Goal: Task Accomplishment & Management: Manage account settings

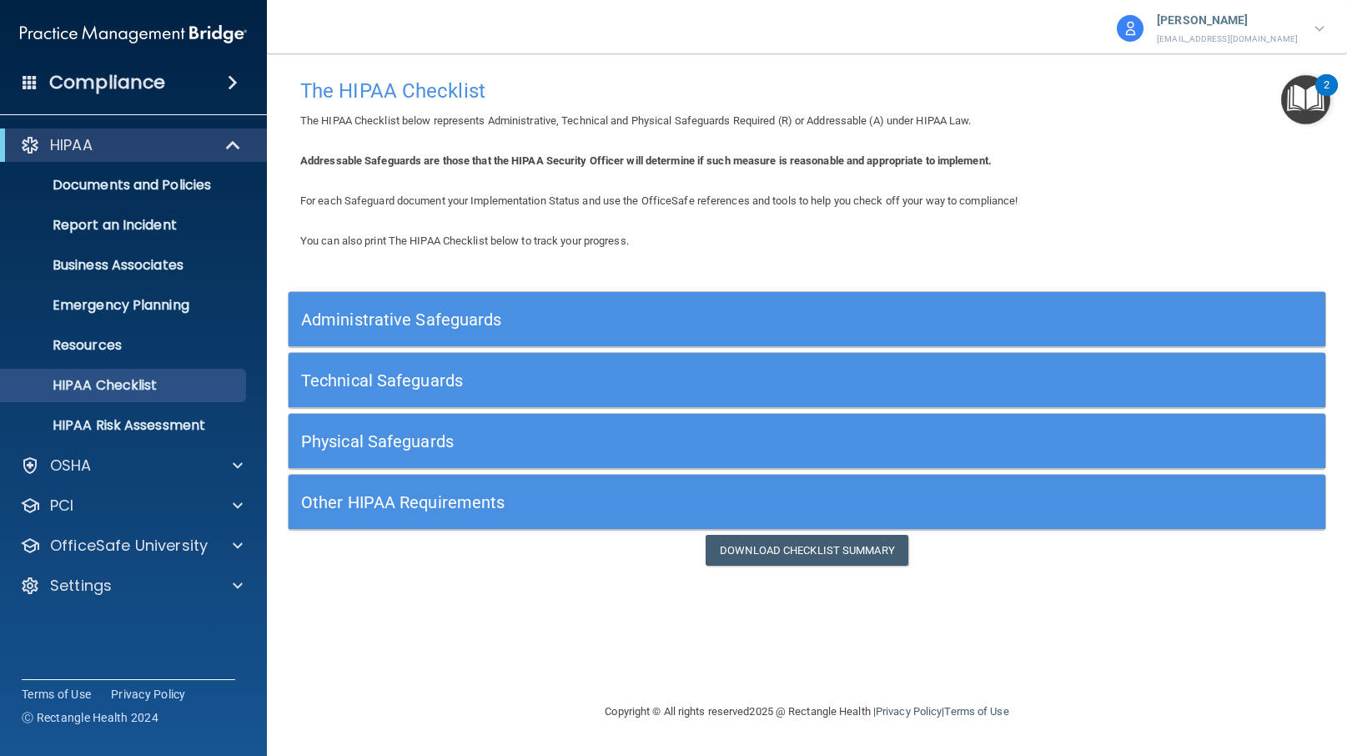
click at [1312, 27] on div "Jason Agar jagar@rectanglehealth.com" at bounding box center [1220, 28] width 211 height 40
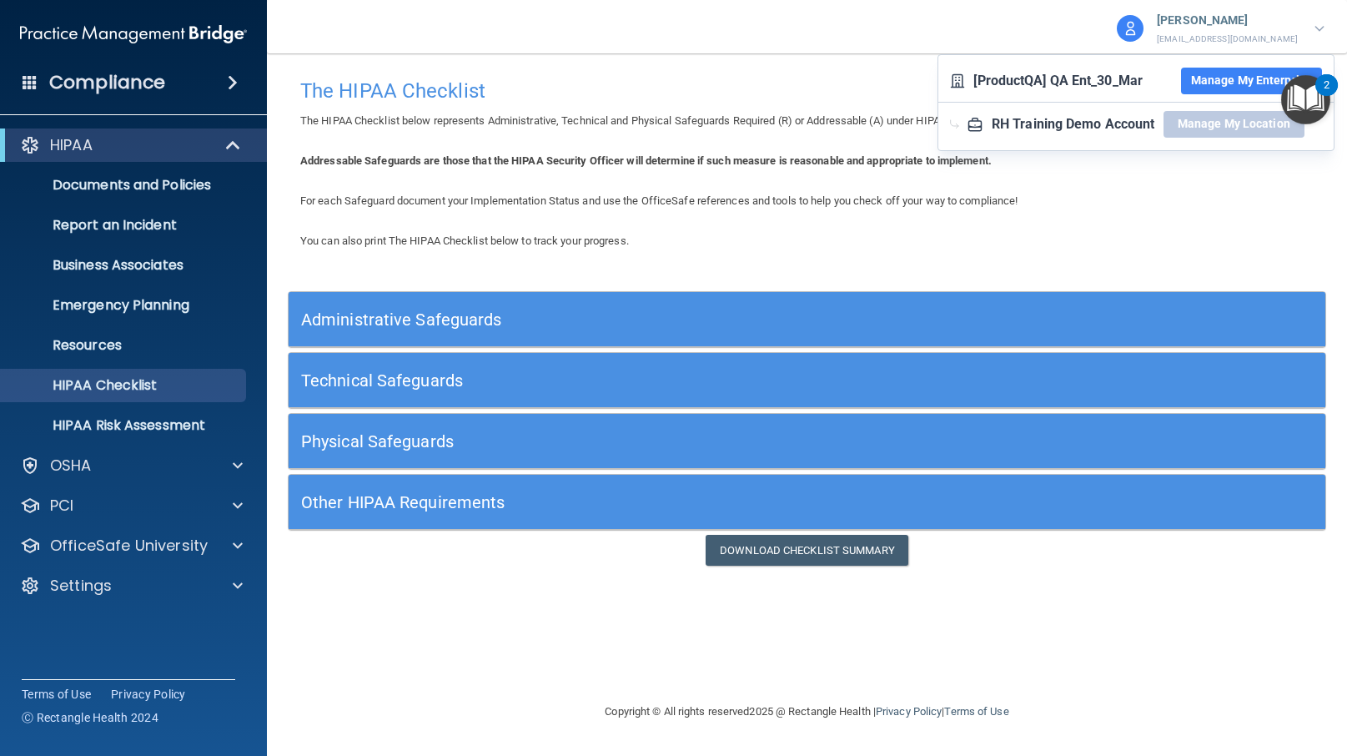
click at [978, 22] on div "Jason Agar jagar@rectanglehealth.com [ProductQA] QA Ent_30_Mar Manage My Enterp…" at bounding box center [1032, 24] width 630 height 48
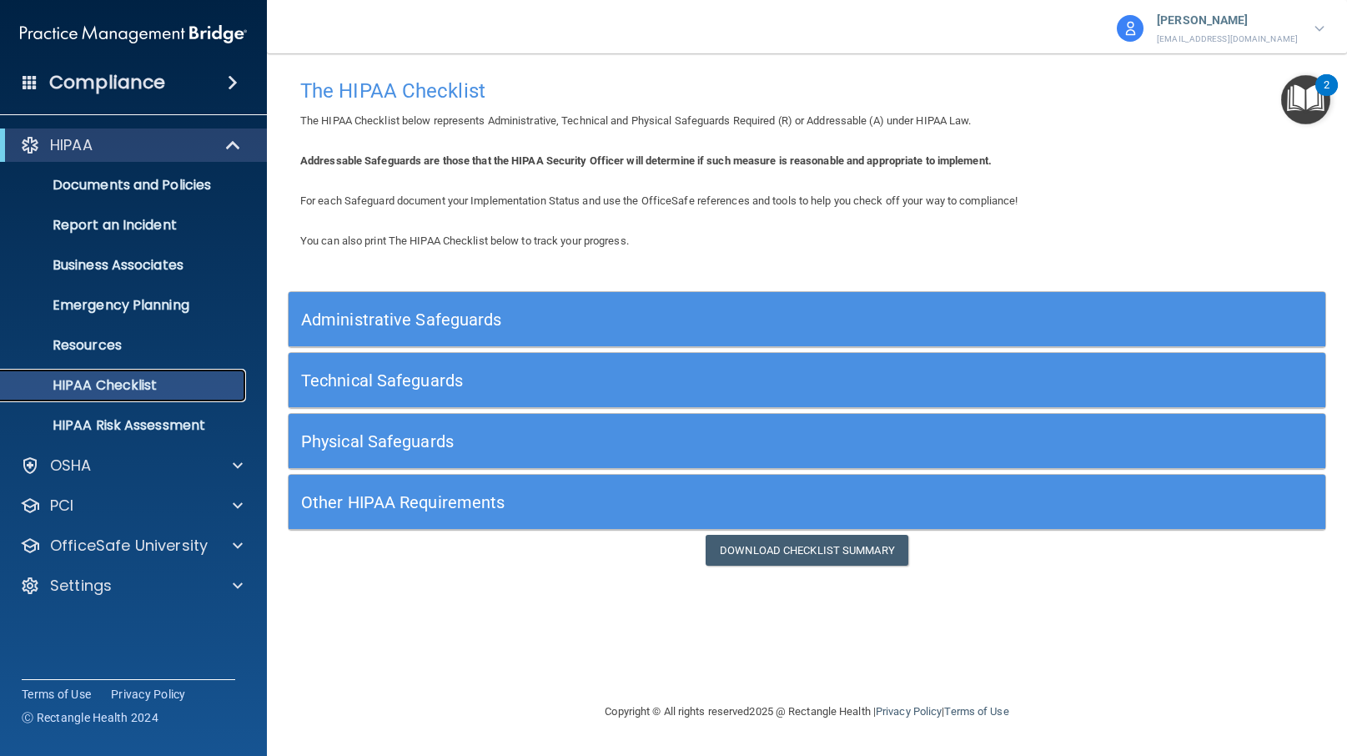
click at [135, 384] on p "HIPAA Checklist" at bounding box center [125, 385] width 228 height 17
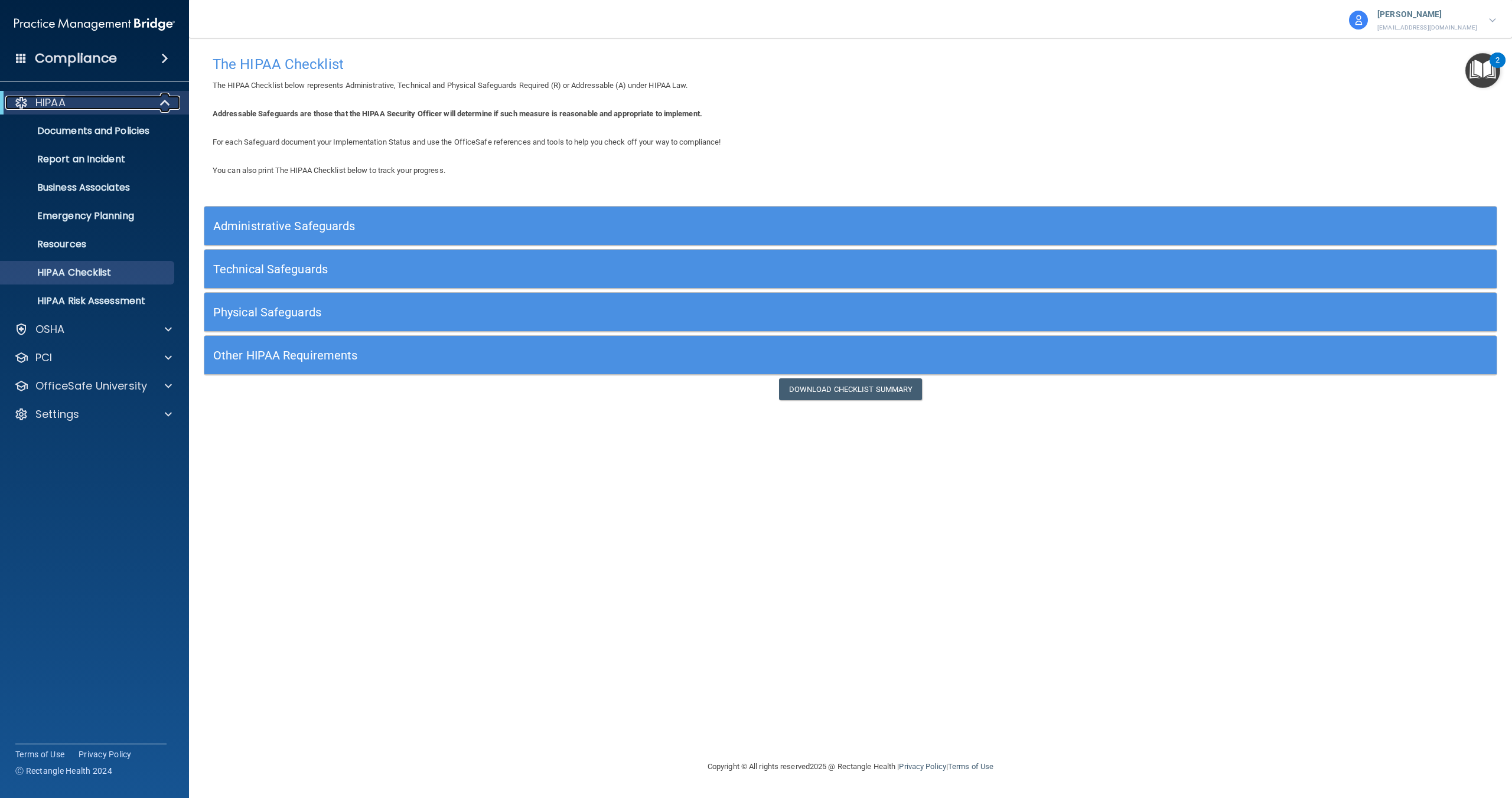
click at [87, 97] on div "HIPAA" at bounding box center [79, 103] width 146 height 14
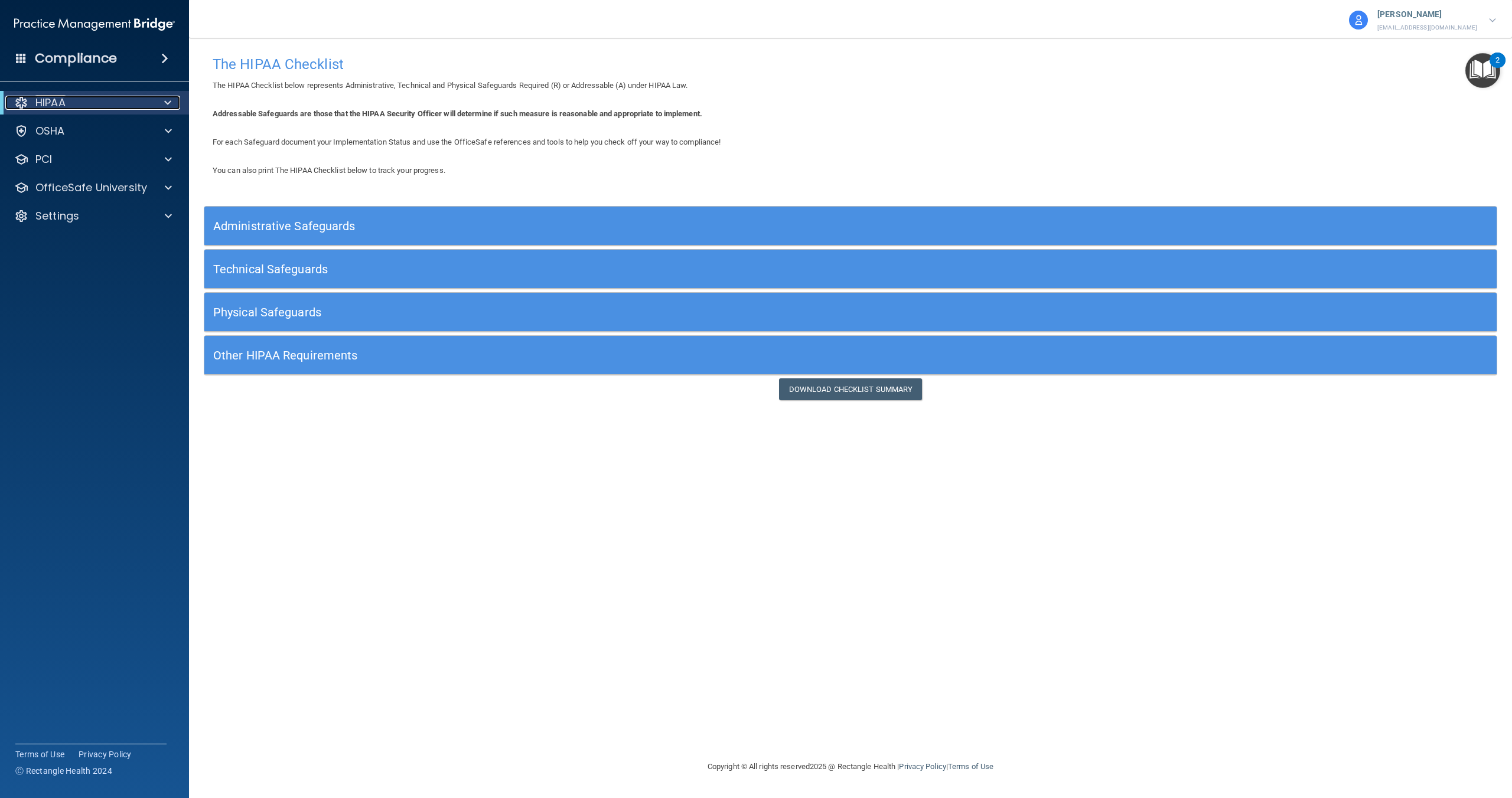
click at [87, 98] on div "HIPAA" at bounding box center [79, 103] width 146 height 14
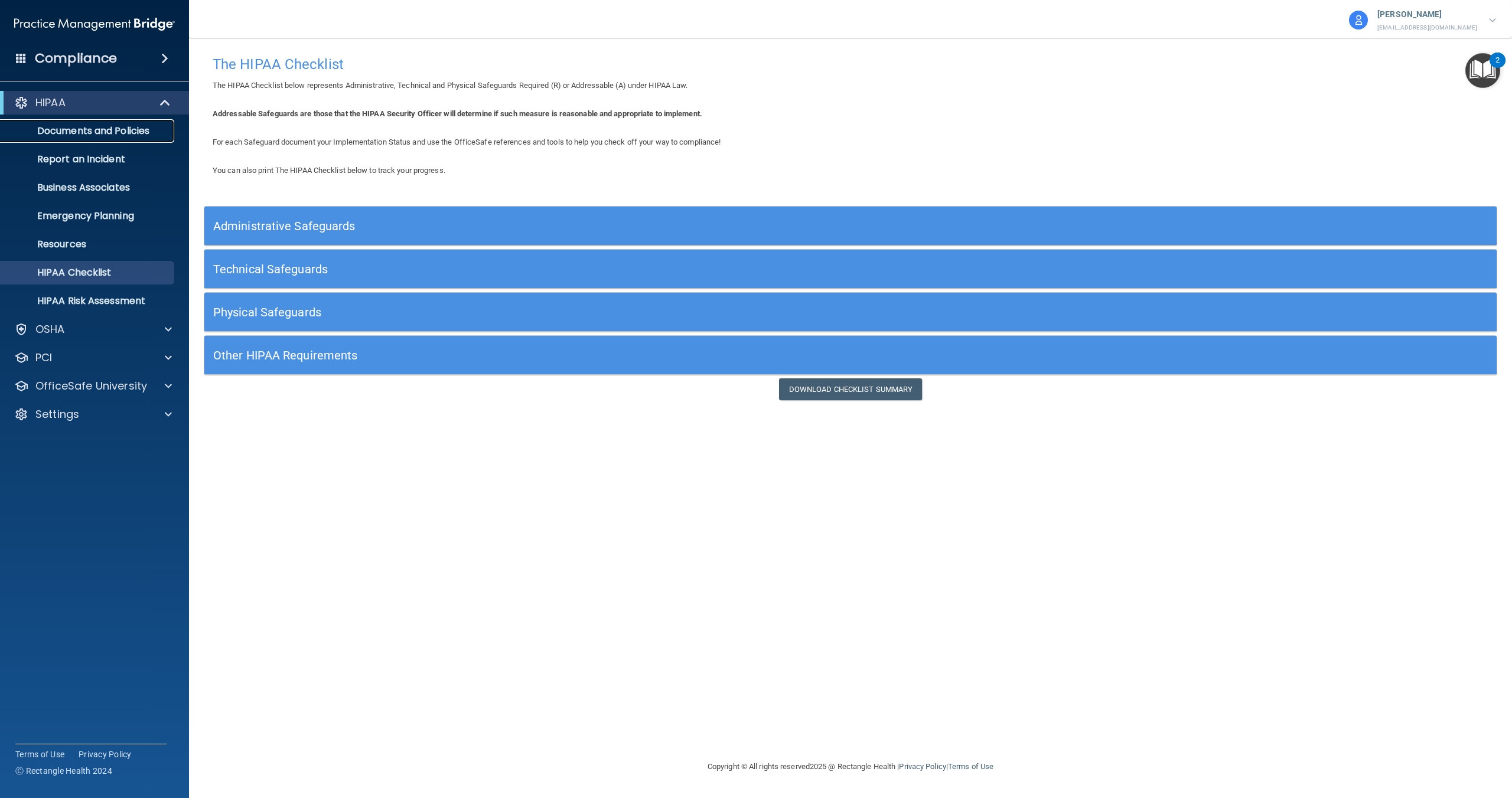
click at [84, 132] on p "Documents and Policies" at bounding box center [88, 131] width 161 height 12
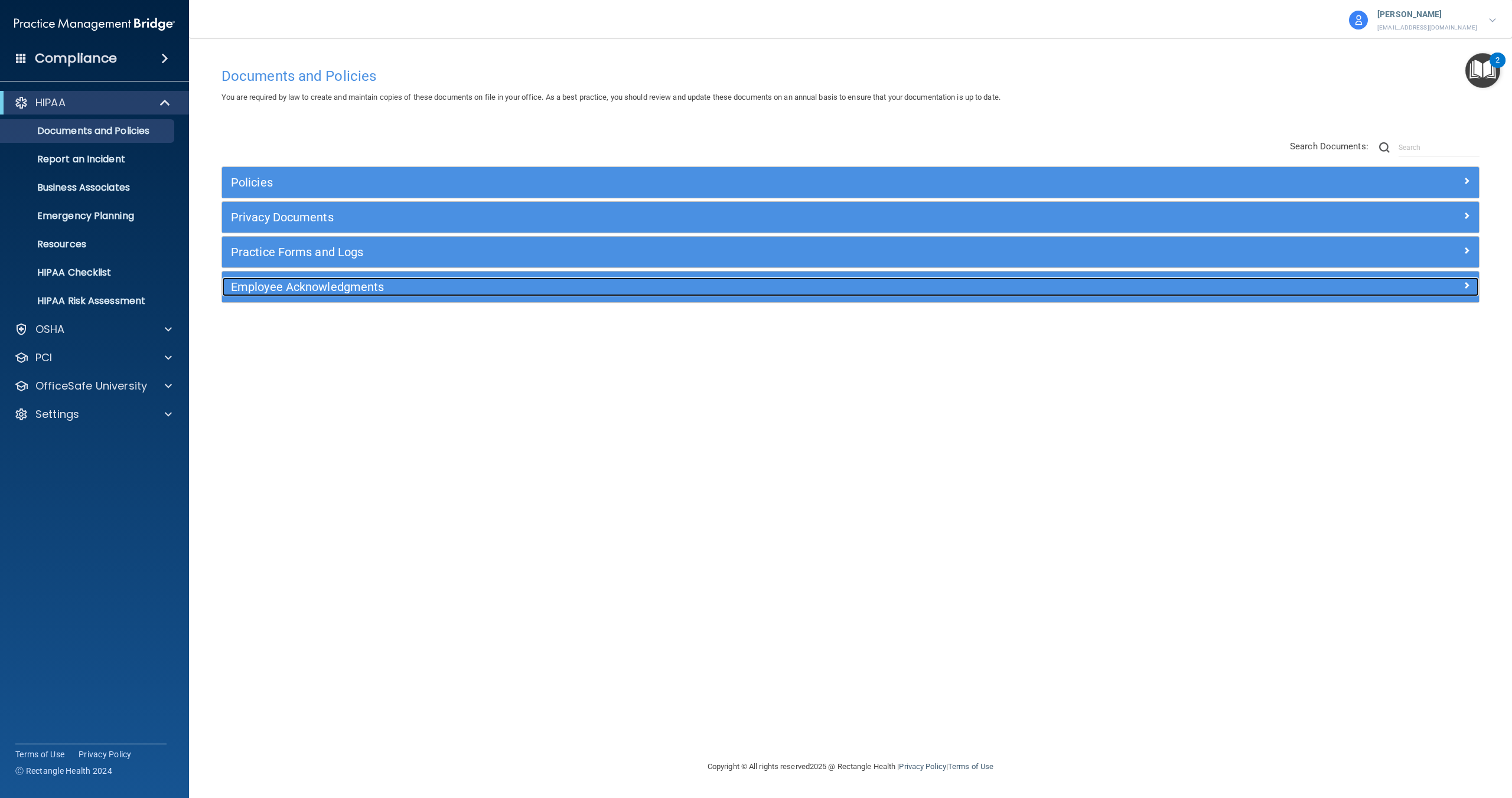
click at [319, 287] on h5 "Employee Acknowledgments" at bounding box center [693, 287] width 924 height 13
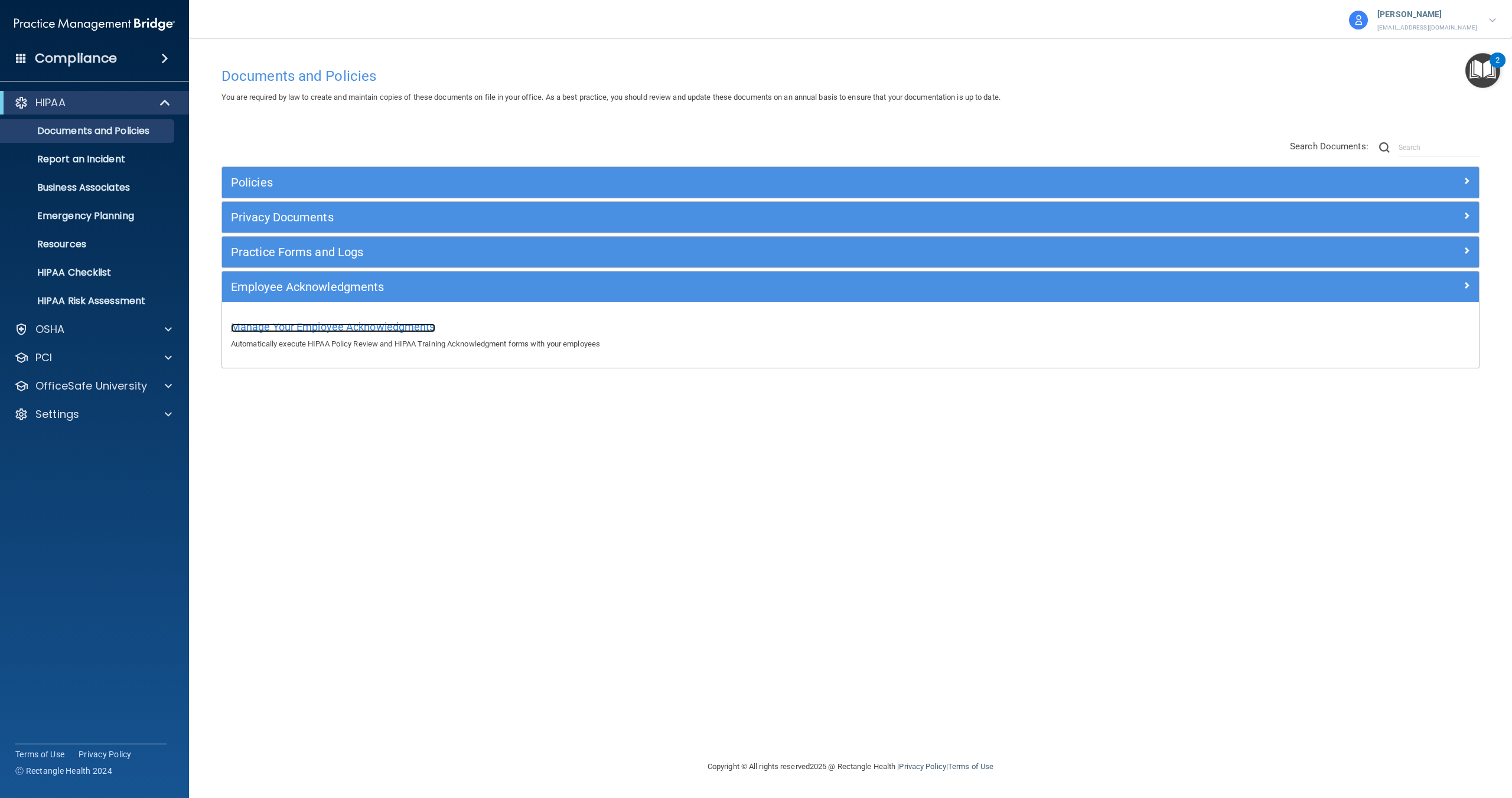
click at [331, 328] on span "Manage Your Employee Acknowledgments" at bounding box center [333, 327] width 205 height 13
